Goal: Transaction & Acquisition: Purchase product/service

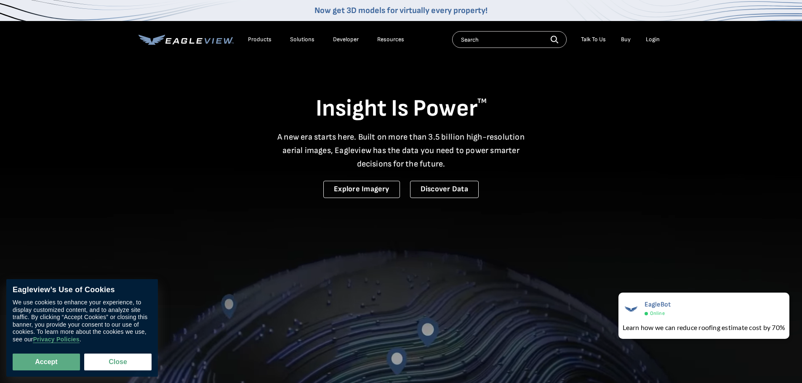
click at [653, 37] on div "Login" at bounding box center [653, 40] width 14 height 8
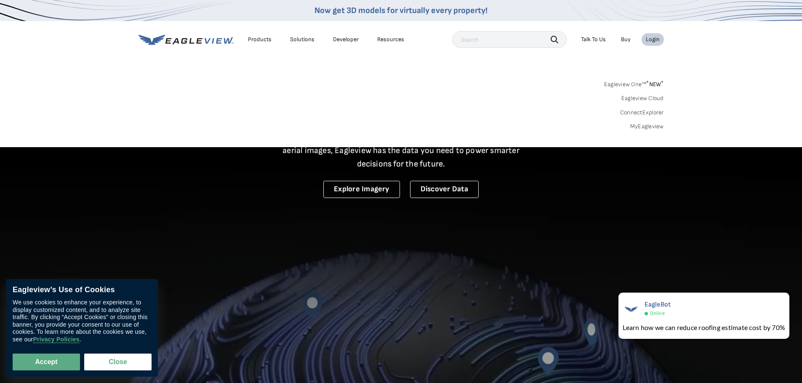
click at [645, 131] on div "Search Products Our Product Areas Imagery 1-Inch GSD Aerial Imagery *" at bounding box center [401, 107] width 802 height 79
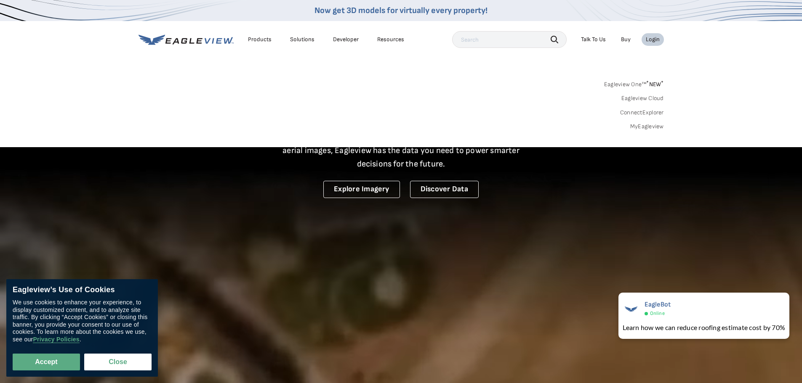
click at [646, 125] on link "MyEagleview" at bounding box center [647, 127] width 34 height 8
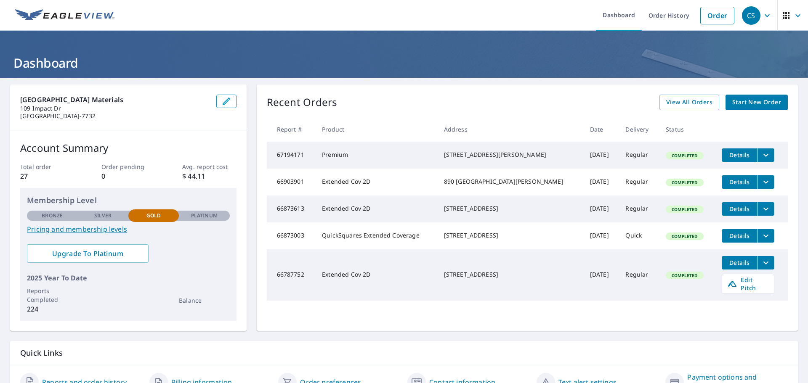
click at [733, 104] on span "Start New Order" at bounding box center [756, 102] width 49 height 11
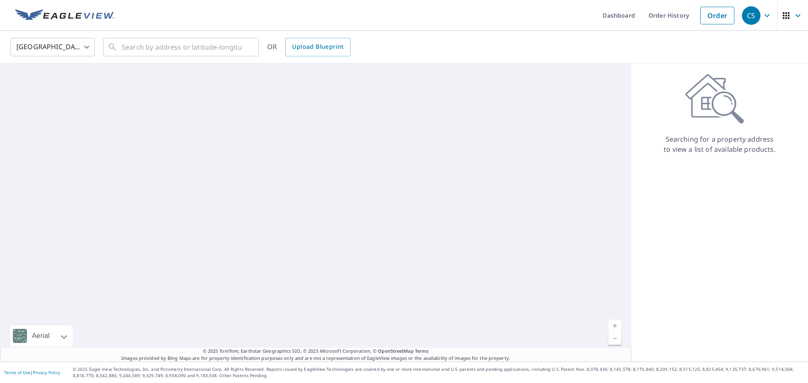
click at [189, 61] on div "United States US ​ ​ OR Upload Blueprint" at bounding box center [404, 47] width 808 height 33
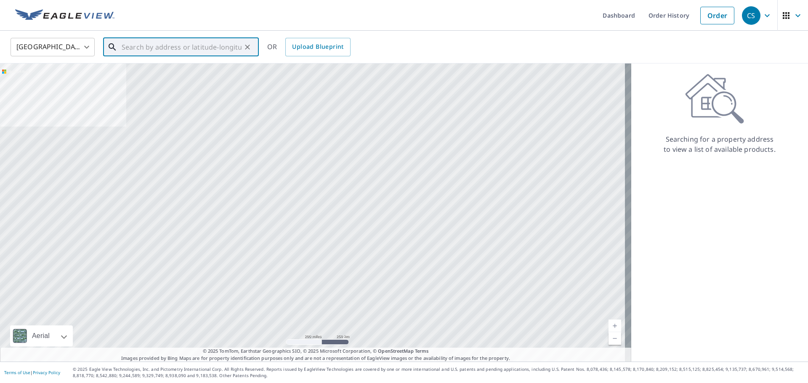
click at [191, 51] on input "text" at bounding box center [182, 47] width 120 height 24
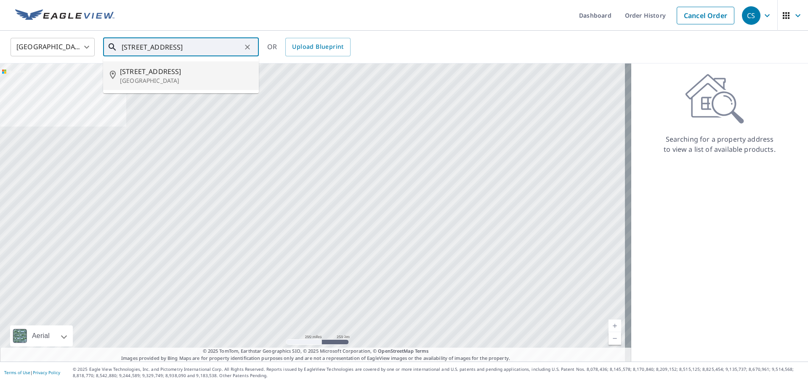
click at [196, 63] on li "1004 Rivershore Rd Elizabeth City, NC 27909" at bounding box center [181, 75] width 156 height 29
type input "1004 Rivershore Rd Elizabeth City, NC 27909"
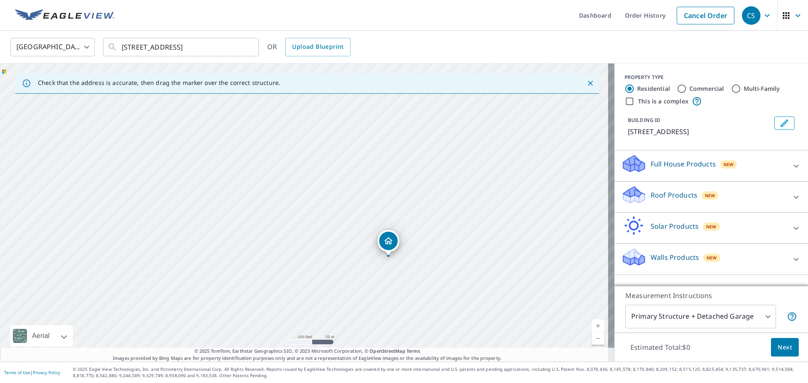
drag, startPoint x: 414, startPoint y: 295, endPoint x: 401, endPoint y: 258, distance: 39.5
click at [401, 258] on div "1004 Rivershore Rd Elizabeth City, NC 27909" at bounding box center [307, 213] width 614 height 298
click at [654, 200] on p "Roof Products" at bounding box center [674, 195] width 47 height 10
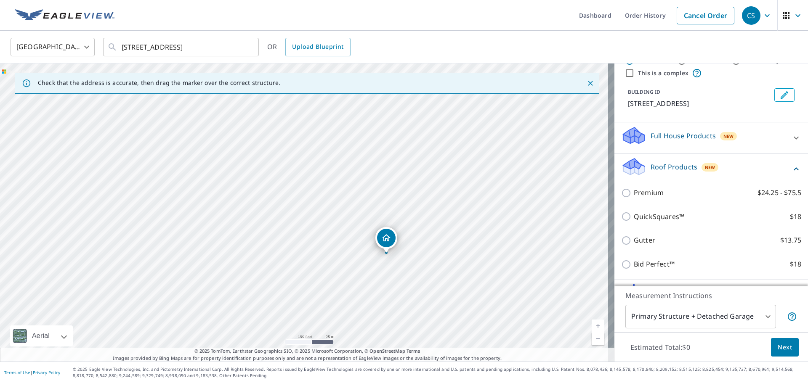
scroll to position [42, 0]
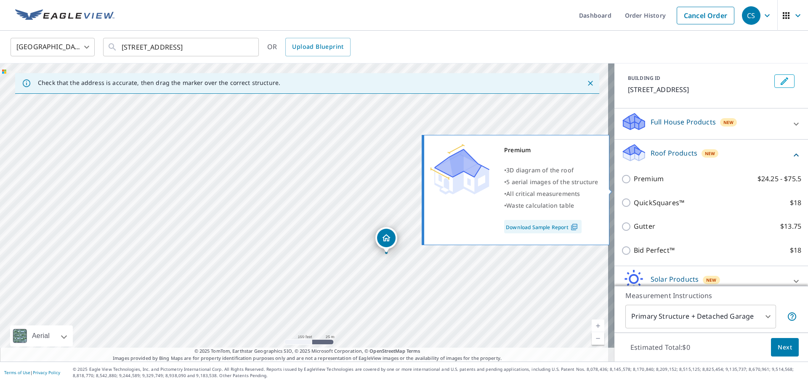
click at [653, 184] on p "Premium" at bounding box center [649, 179] width 30 height 11
click at [634, 184] on input "Premium $24.25 - $75.5" at bounding box center [627, 179] width 13 height 10
checkbox input "true"
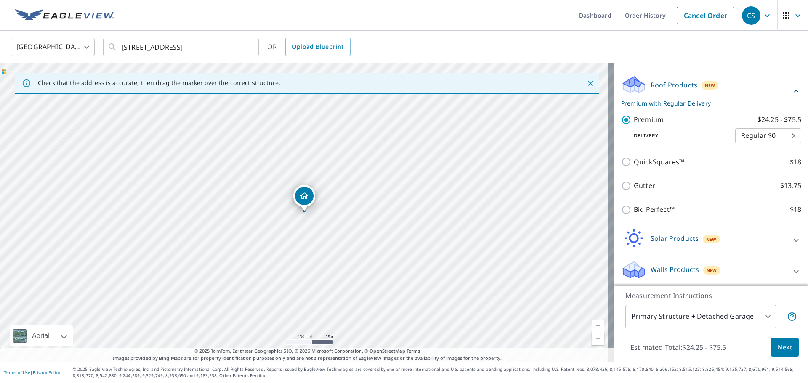
scroll to position [122, 0]
drag, startPoint x: 231, startPoint y: 227, endPoint x: 349, endPoint y: 174, distance: 129.8
click at [349, 175] on div "1004 Rivershore Rd Elizabeth City, NC 27909" at bounding box center [307, 213] width 614 height 298
click at [718, 319] on body "CS CS Dashboard Order History Cancel Order CS United States US ​ 1004 Rivershor…" at bounding box center [404, 191] width 808 height 383
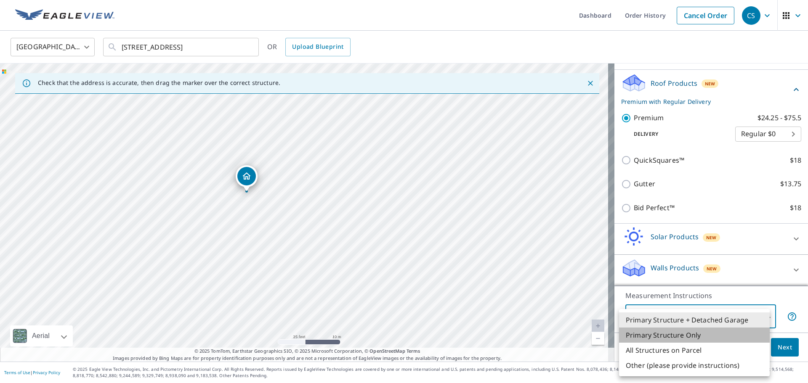
click at [707, 332] on li "Primary Structure Only" at bounding box center [694, 335] width 151 height 15
type input "2"
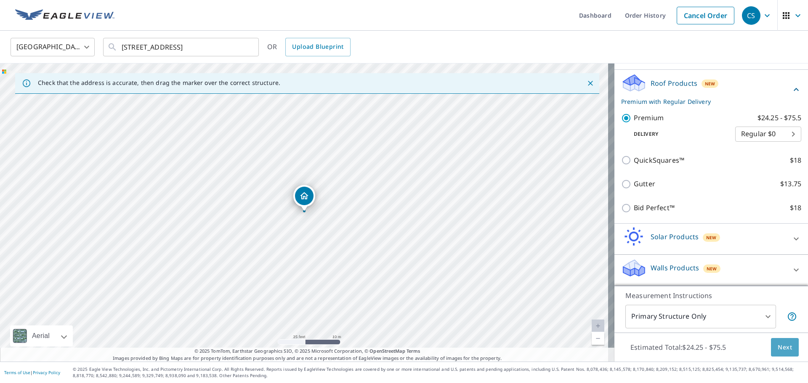
click at [778, 345] on span "Next" at bounding box center [785, 348] width 14 height 11
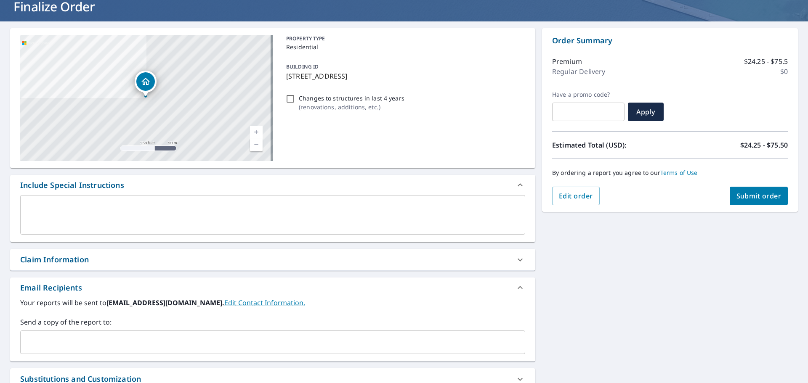
scroll to position [84, 0]
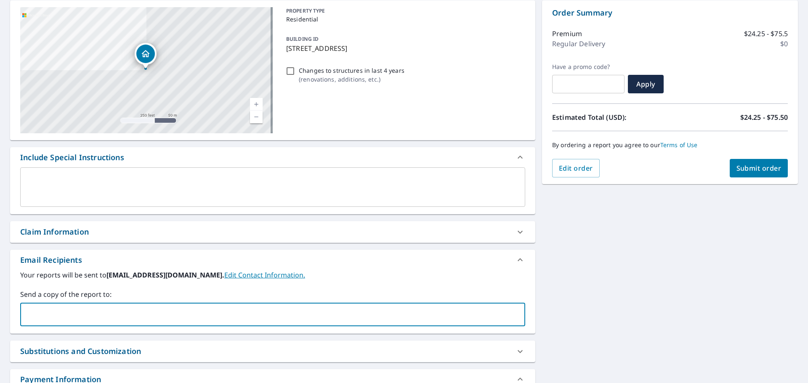
click at [162, 311] on input "text" at bounding box center [266, 315] width 485 height 16
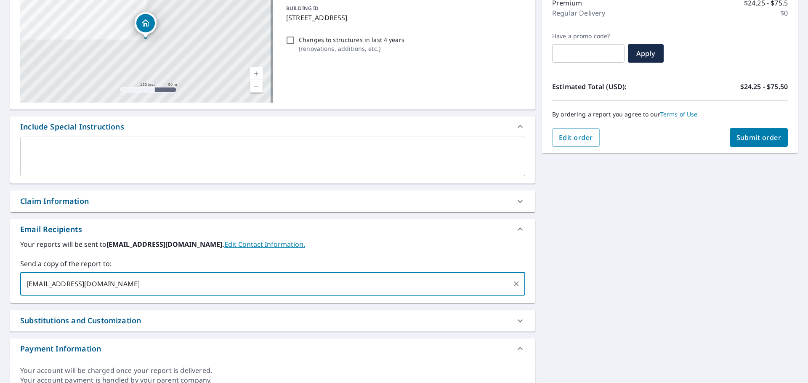
scroll to position [152, 0]
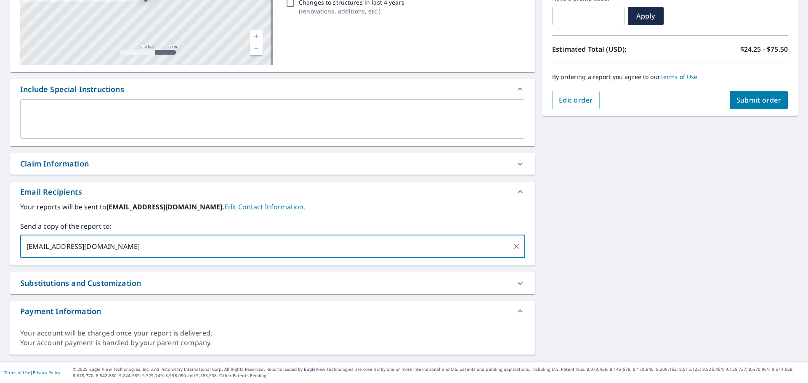
type input "travischambers@kempsvillebuilding.com"
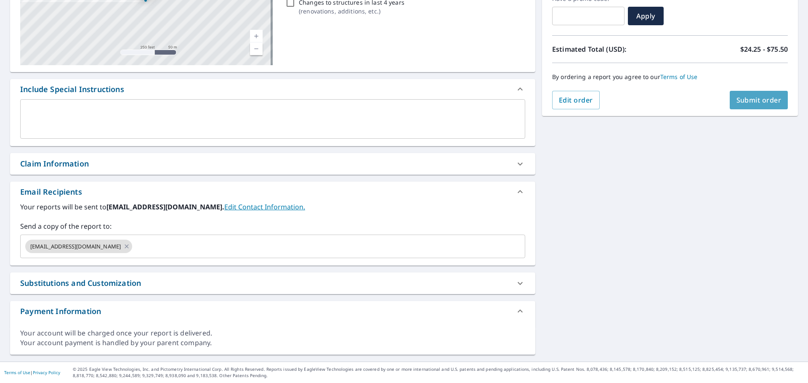
click at [761, 94] on button "Submit order" at bounding box center [759, 100] width 58 height 19
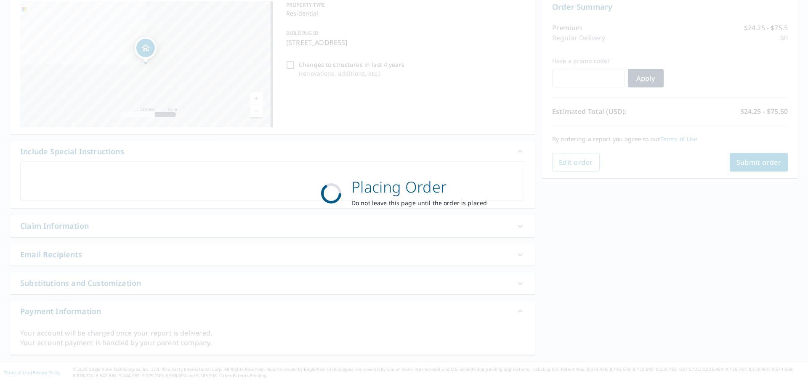
scroll to position [90, 0]
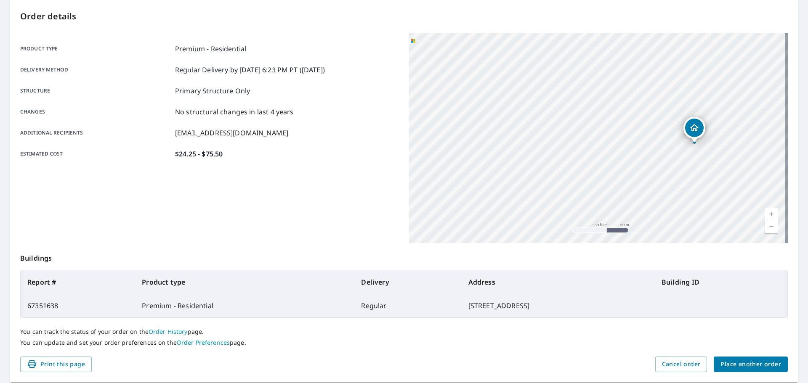
scroll to position [70, 0]
